Goal: Transaction & Acquisition: Purchase product/service

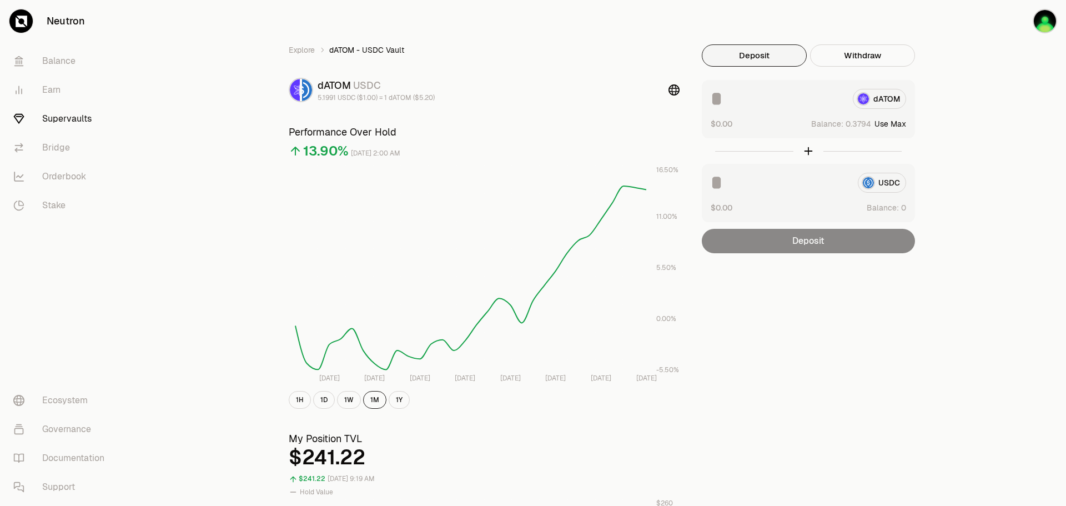
click at [752, 58] on button "Deposit" at bounding box center [754, 55] width 105 height 22
click at [725, 103] on input at bounding box center [776, 99] width 133 height 20
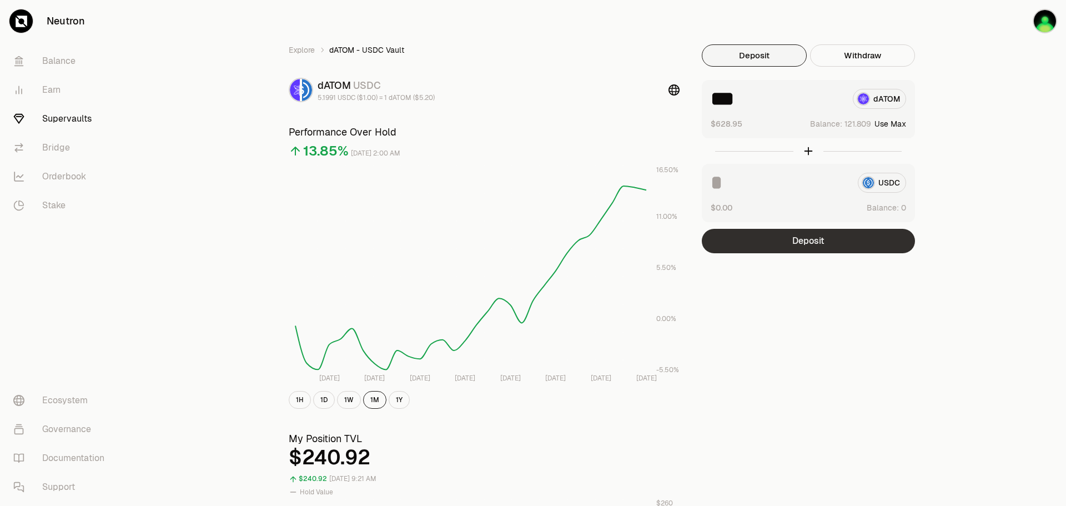
type input "***"
click at [812, 238] on button "Deposit" at bounding box center [808, 241] width 213 height 24
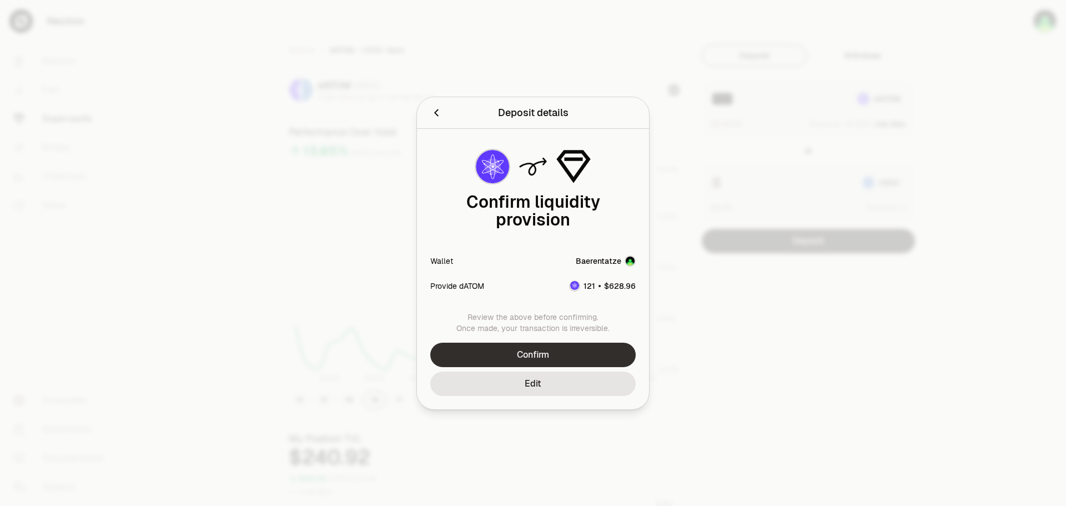
click at [530, 356] on button "Confirm" at bounding box center [532, 354] width 205 height 24
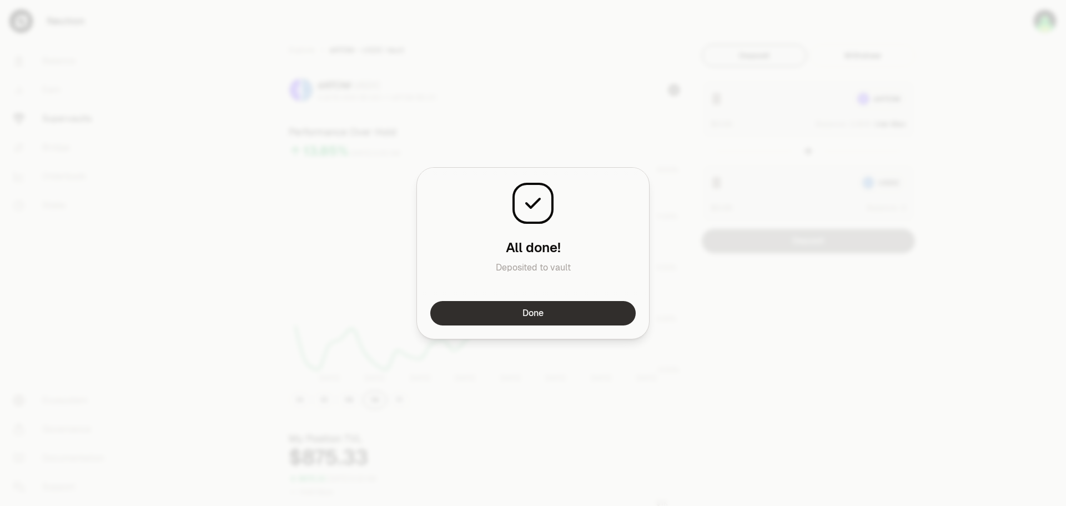
click at [534, 320] on button "Done" at bounding box center [532, 313] width 205 height 24
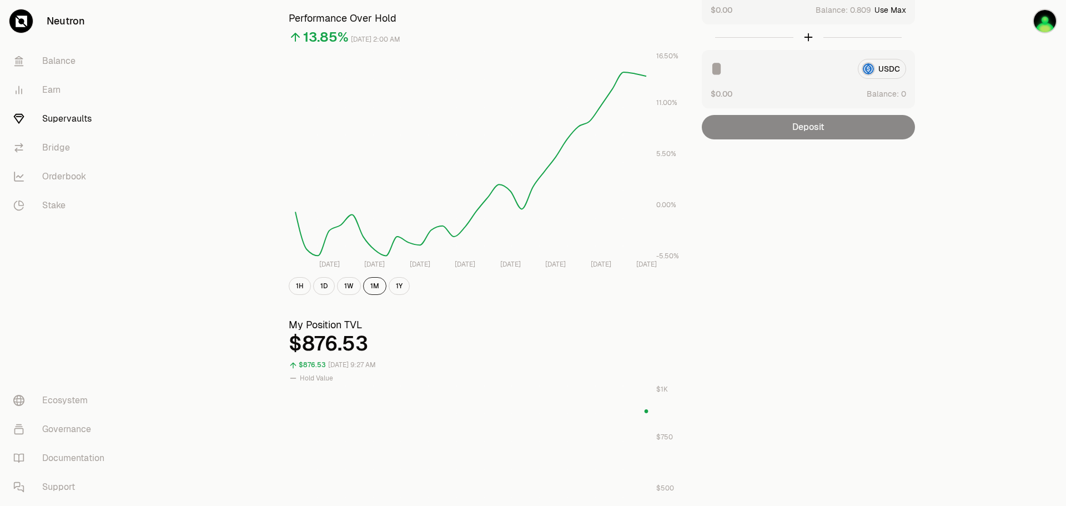
scroll to position [110, 0]
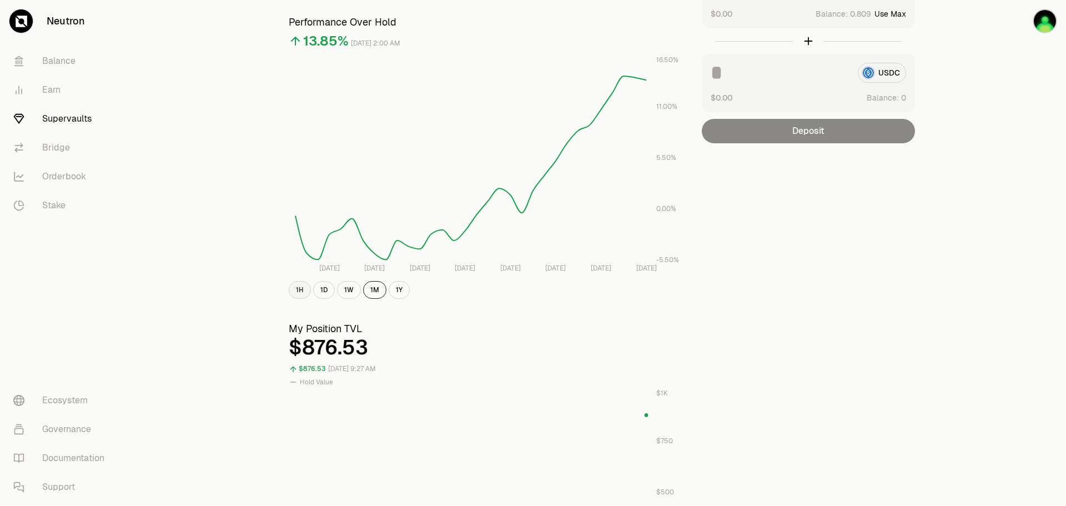
click at [298, 290] on button "1H" at bounding box center [300, 290] width 22 height 18
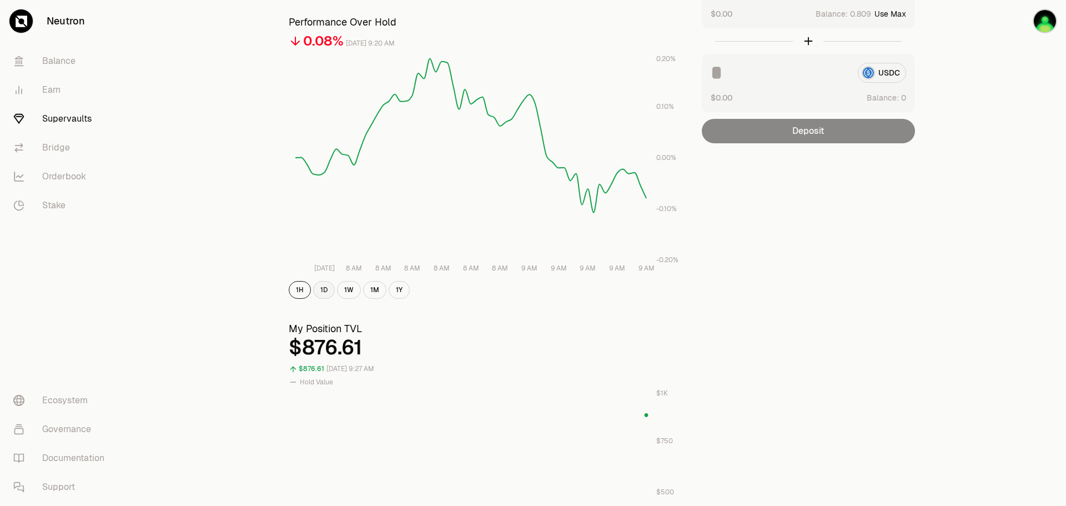
click at [327, 290] on button "1D" at bounding box center [324, 290] width 22 height 18
